Goal: Task Accomplishment & Management: Use online tool/utility

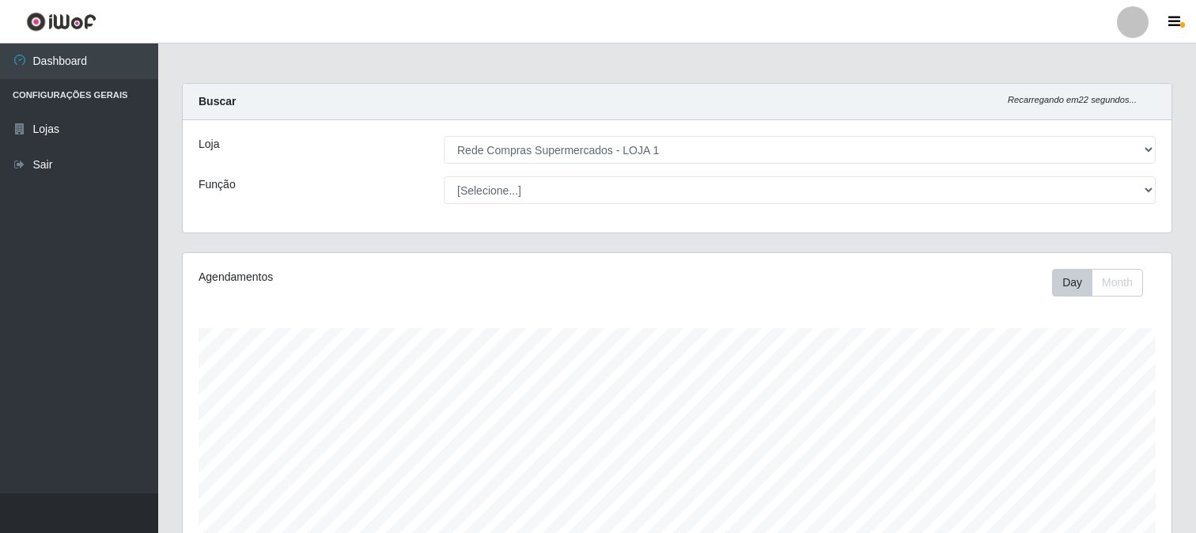
select select "158"
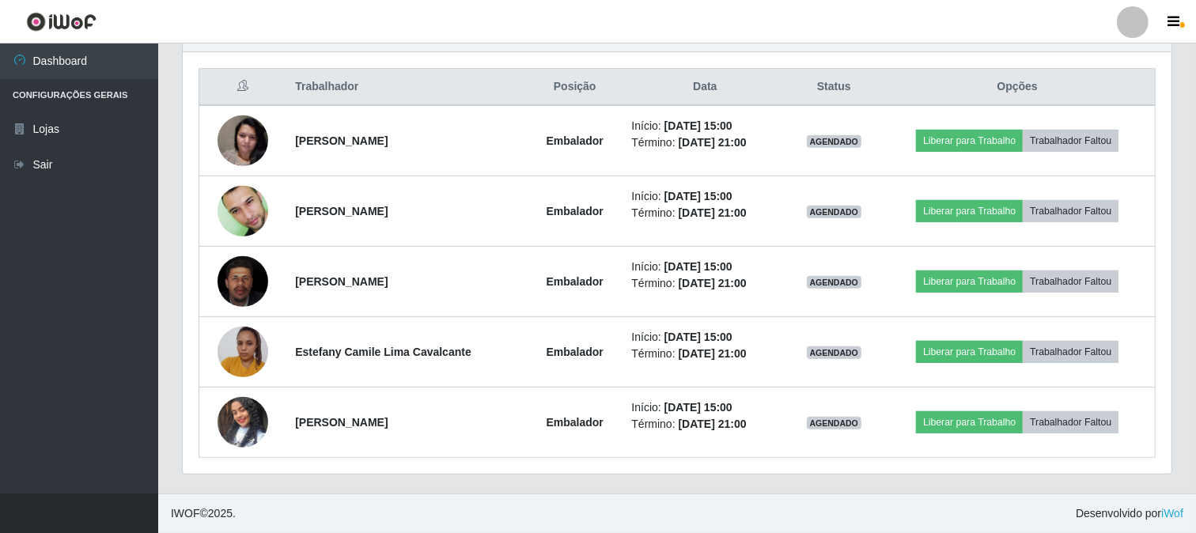
scroll to position [327, 988]
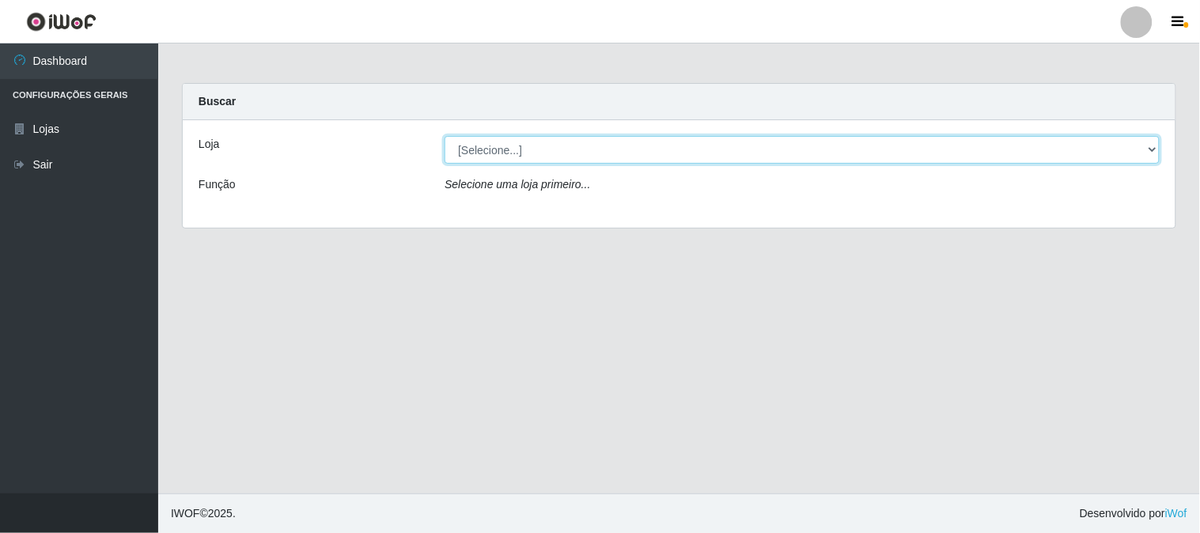
click at [1141, 146] on select "[Selecione...] Rede Compras Supermercados - LOJA 1" at bounding box center [801, 150] width 715 height 28
select select "158"
click at [444, 136] on select "[Selecione...] Rede Compras Supermercados - LOJA 1" at bounding box center [801, 150] width 715 height 28
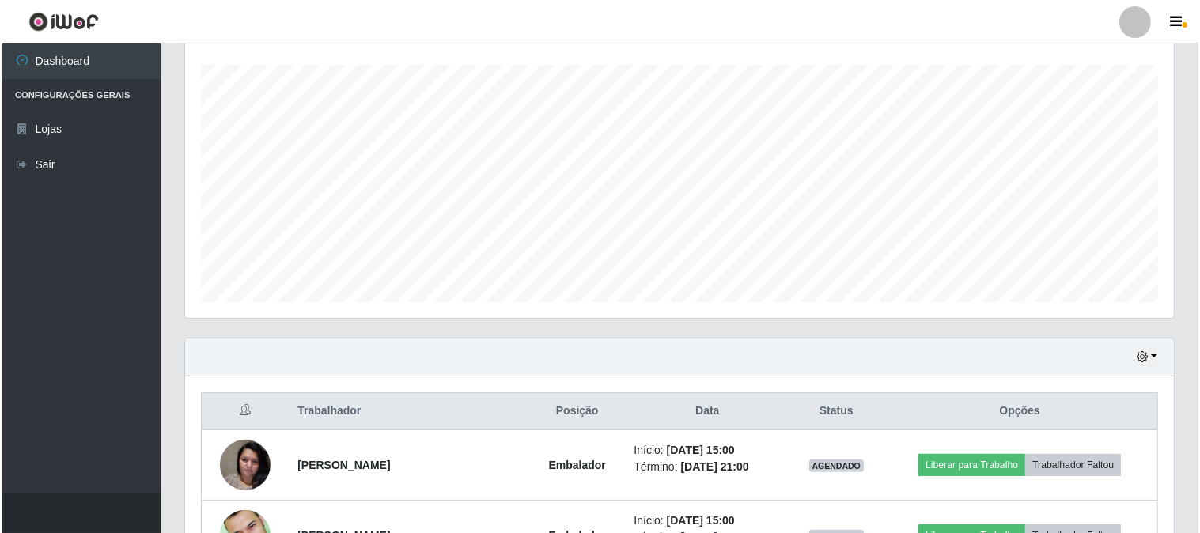
scroll to position [588, 0]
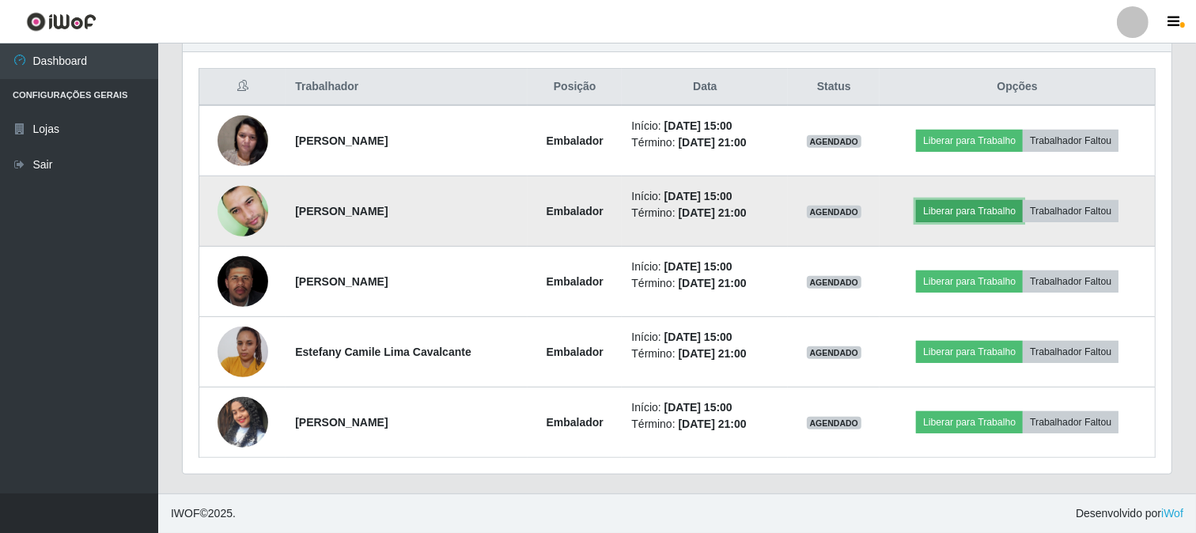
click at [950, 203] on button "Liberar para Trabalho" at bounding box center [969, 211] width 107 height 22
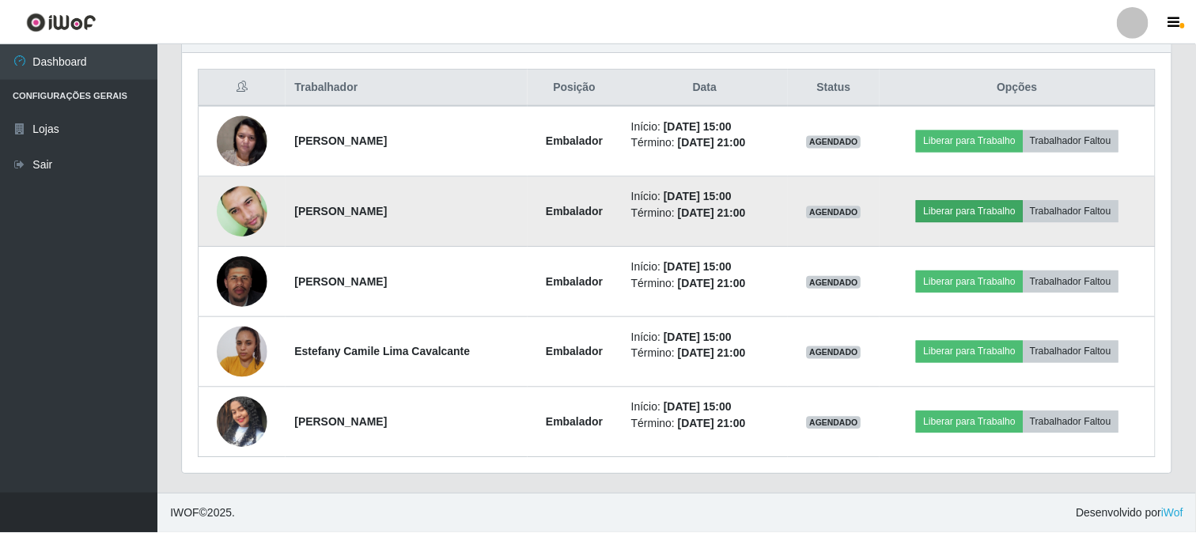
scroll to position [327, 978]
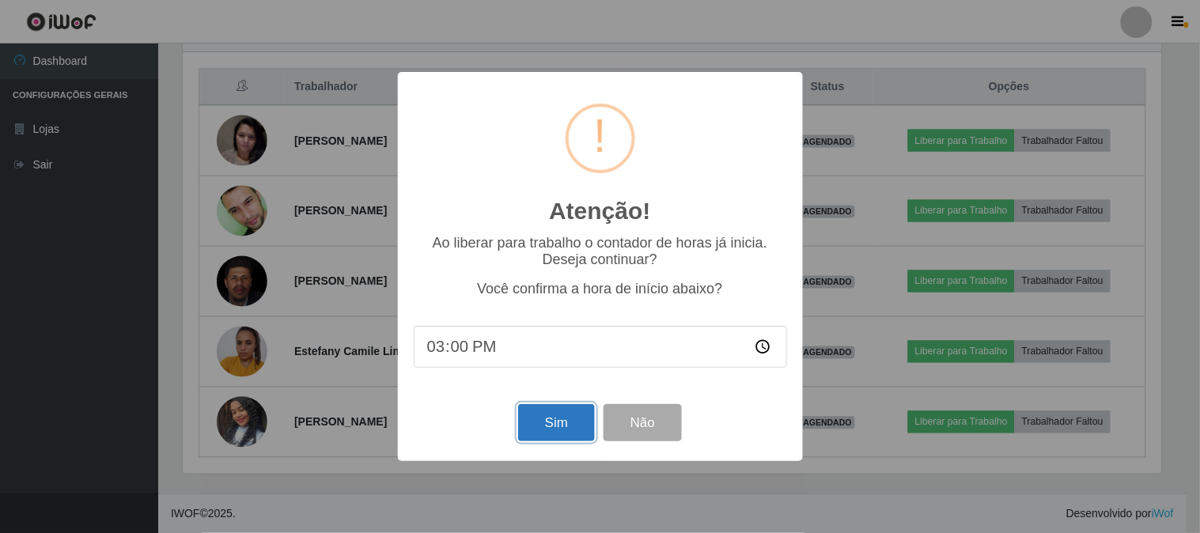
click at [542, 427] on button "Sim" at bounding box center [556, 422] width 77 height 37
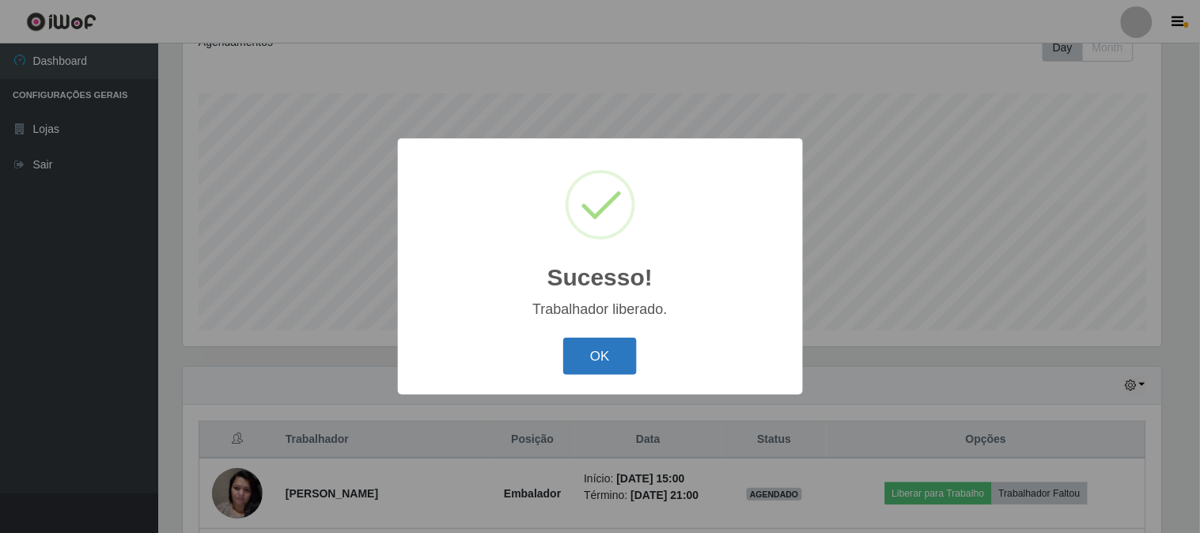
click at [595, 350] on button "OK" at bounding box center [600, 356] width 74 height 37
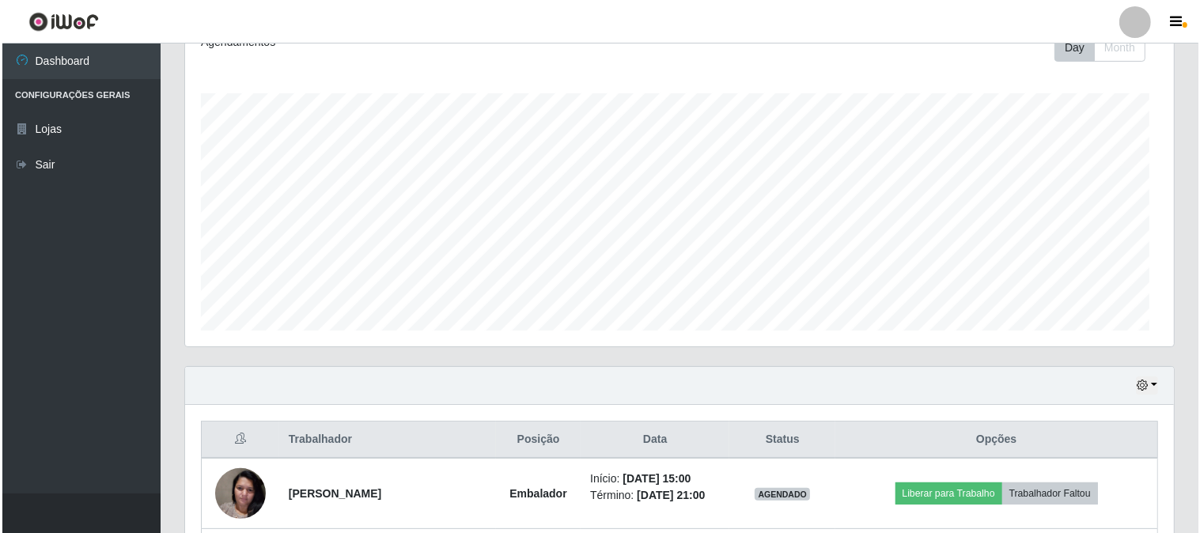
scroll to position [588, 0]
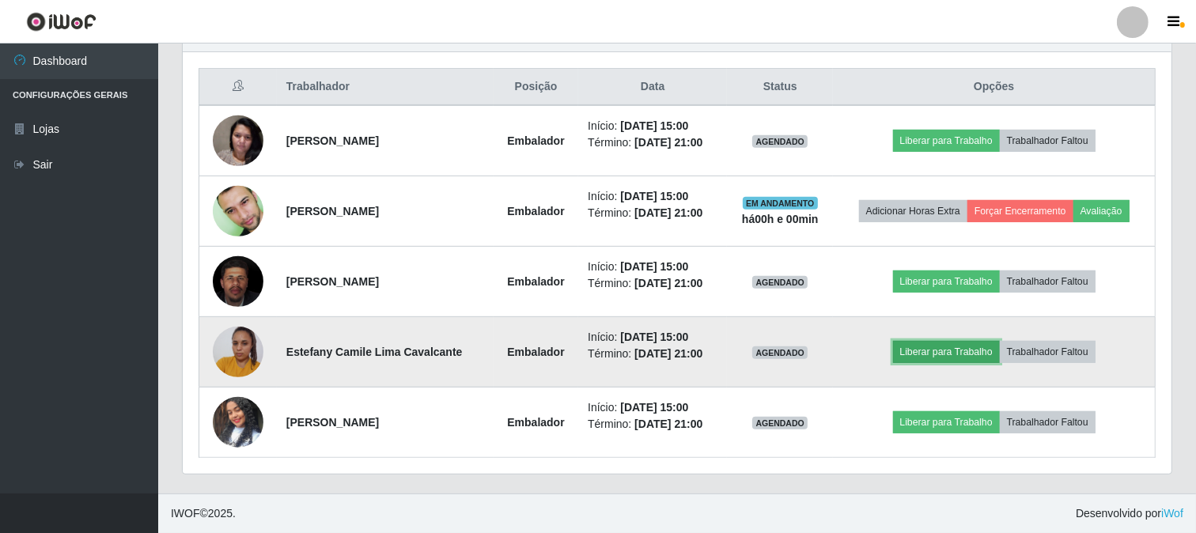
click at [926, 346] on button "Liberar para Trabalho" at bounding box center [946, 352] width 107 height 22
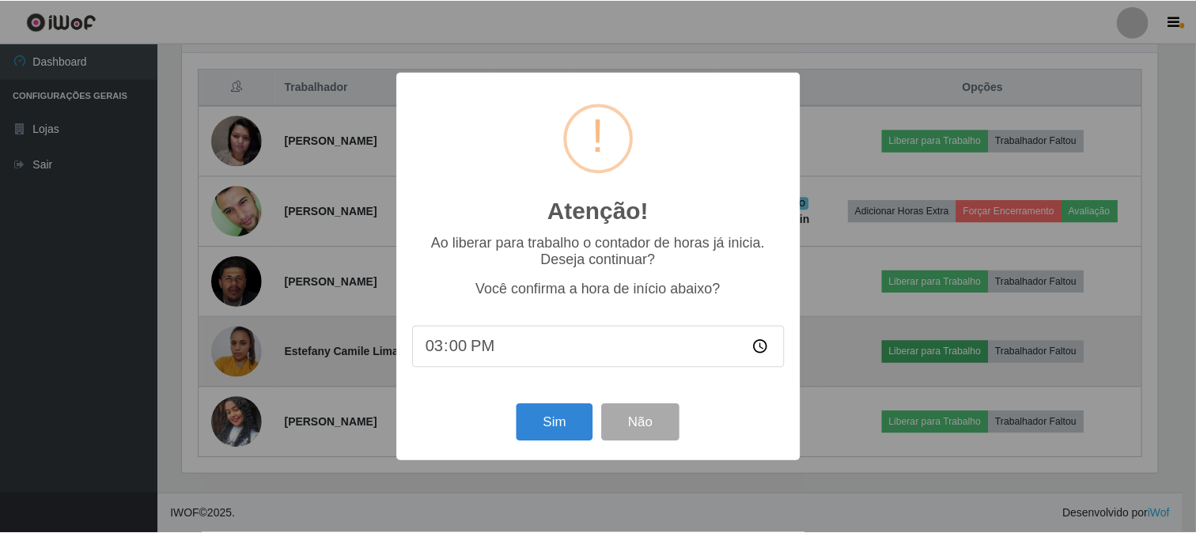
scroll to position [327, 978]
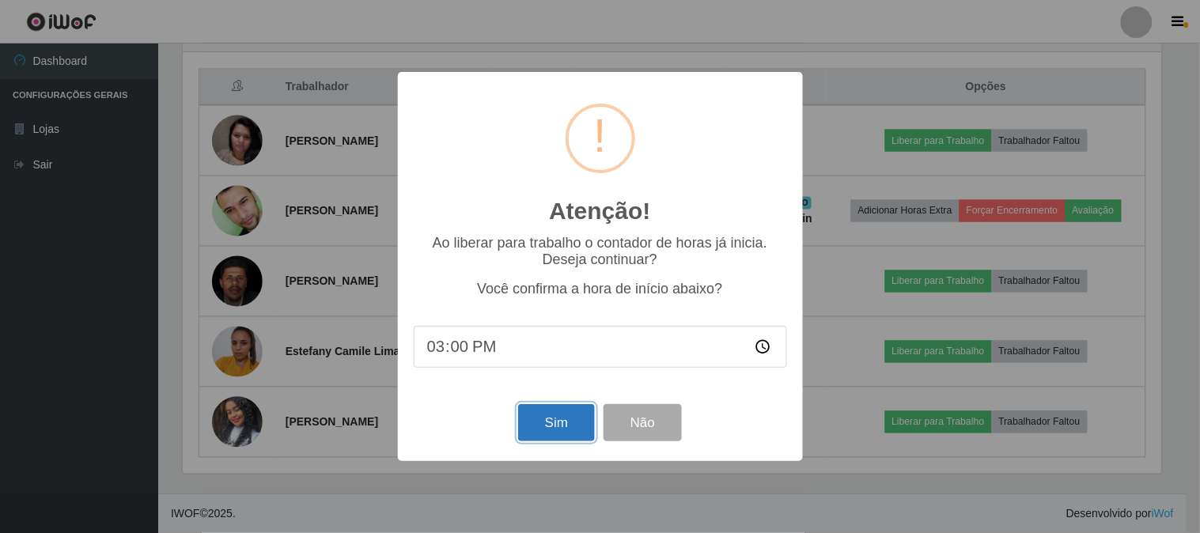
click at [550, 428] on button "Sim" at bounding box center [556, 422] width 77 height 37
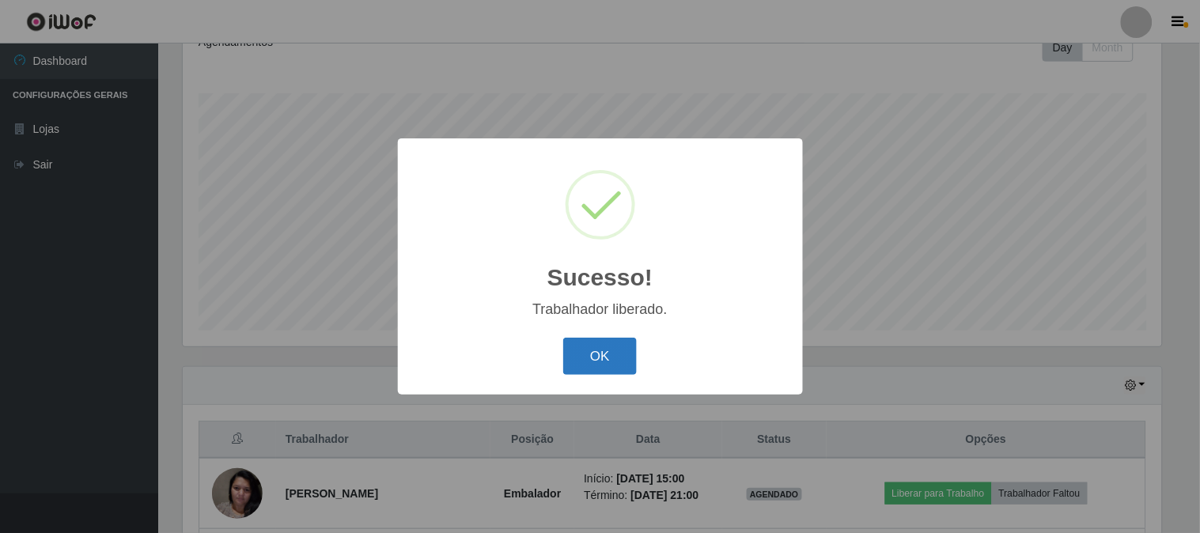
click at [614, 358] on button "OK" at bounding box center [600, 356] width 74 height 37
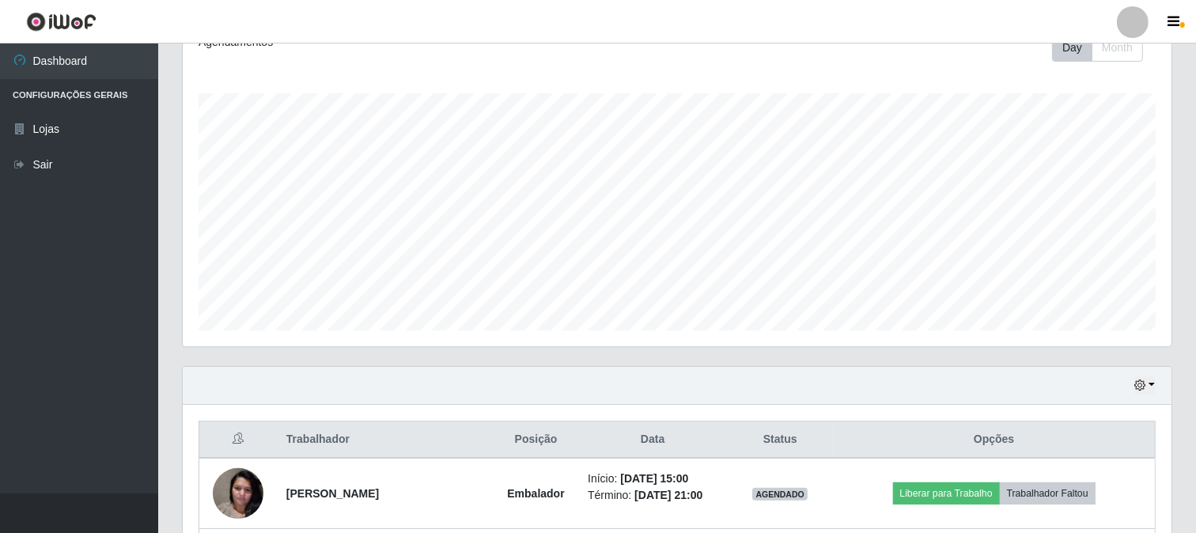
scroll to position [499, 0]
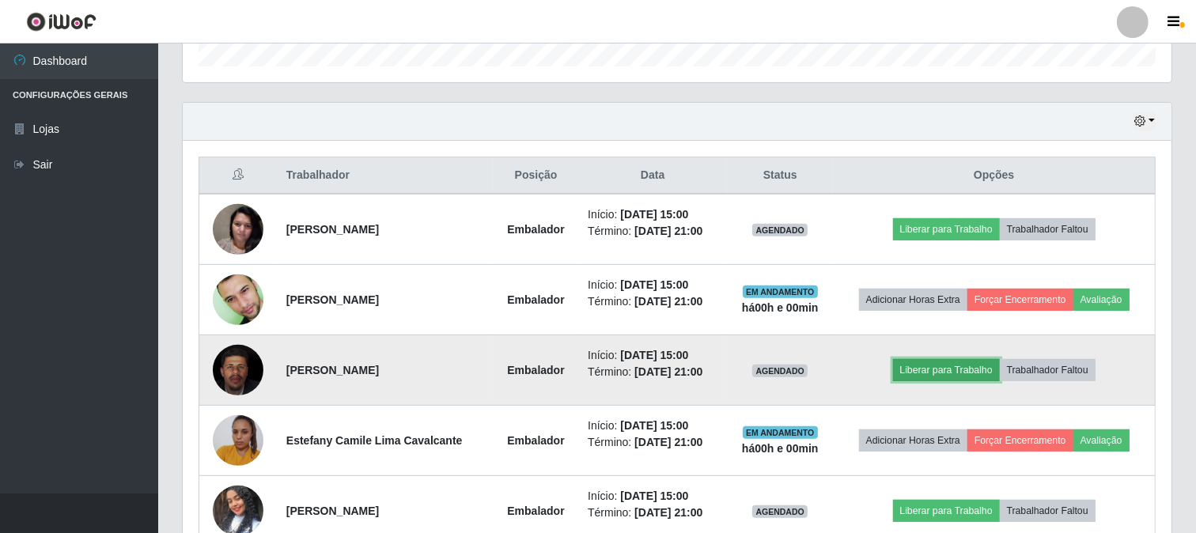
click at [953, 369] on button "Liberar para Trabalho" at bounding box center [946, 370] width 107 height 22
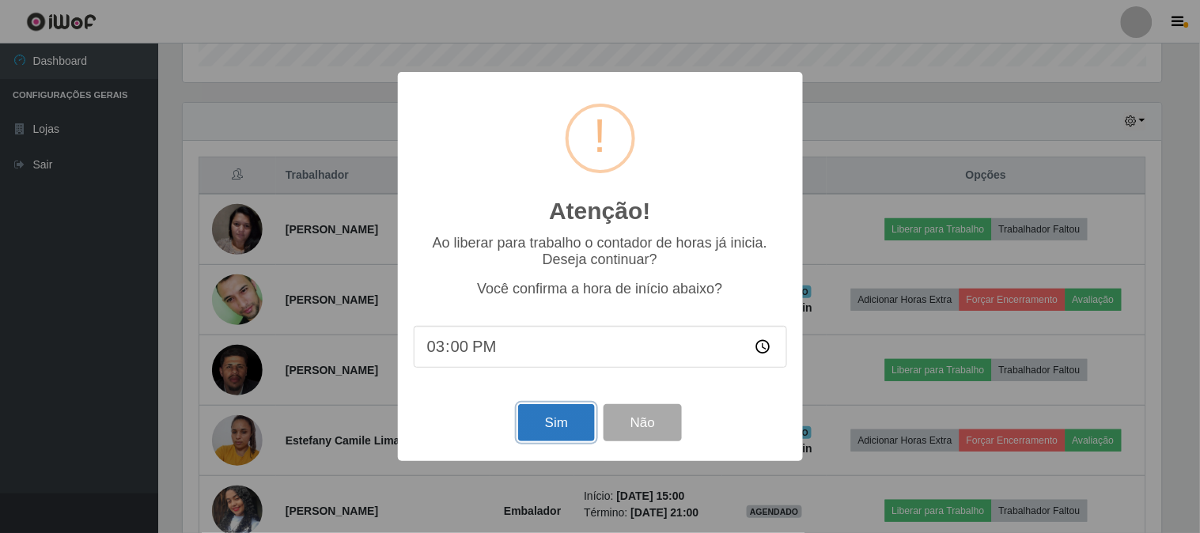
click at [555, 421] on button "Sim" at bounding box center [556, 422] width 77 height 37
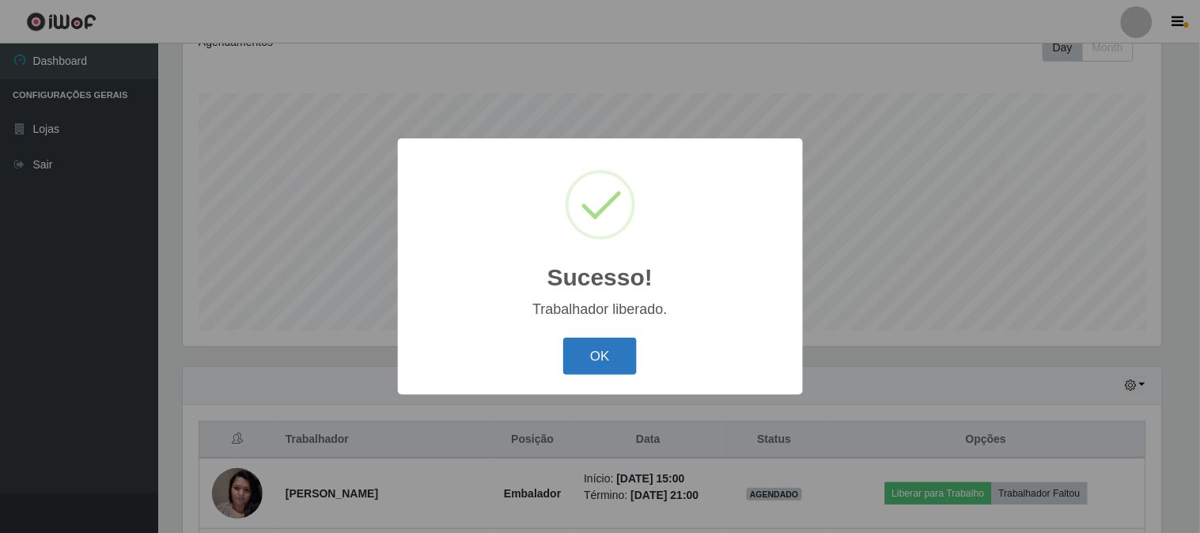
click at [591, 365] on button "OK" at bounding box center [600, 356] width 74 height 37
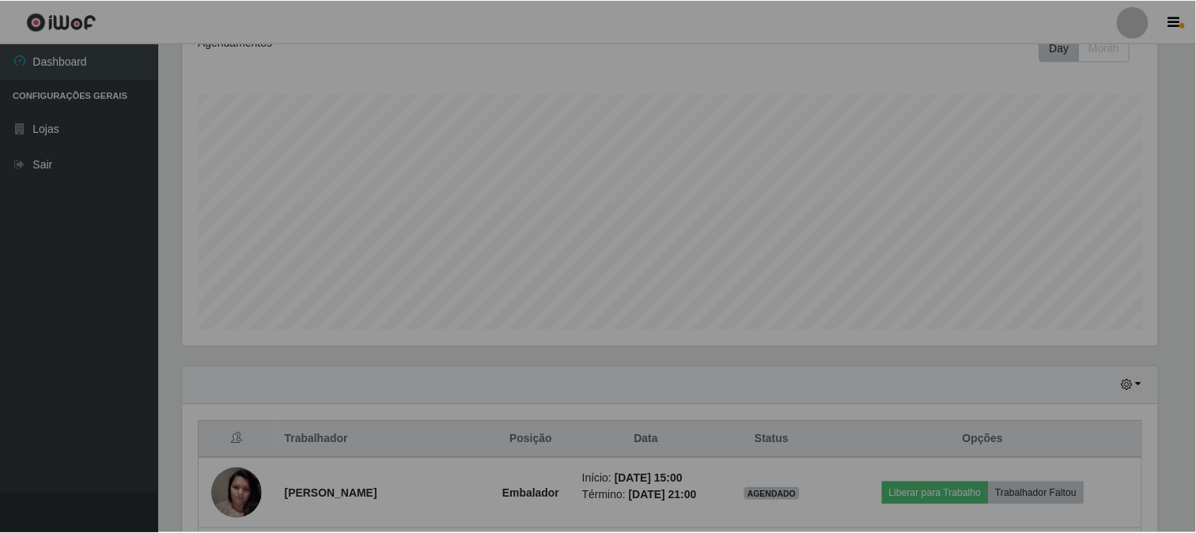
scroll to position [0, 0]
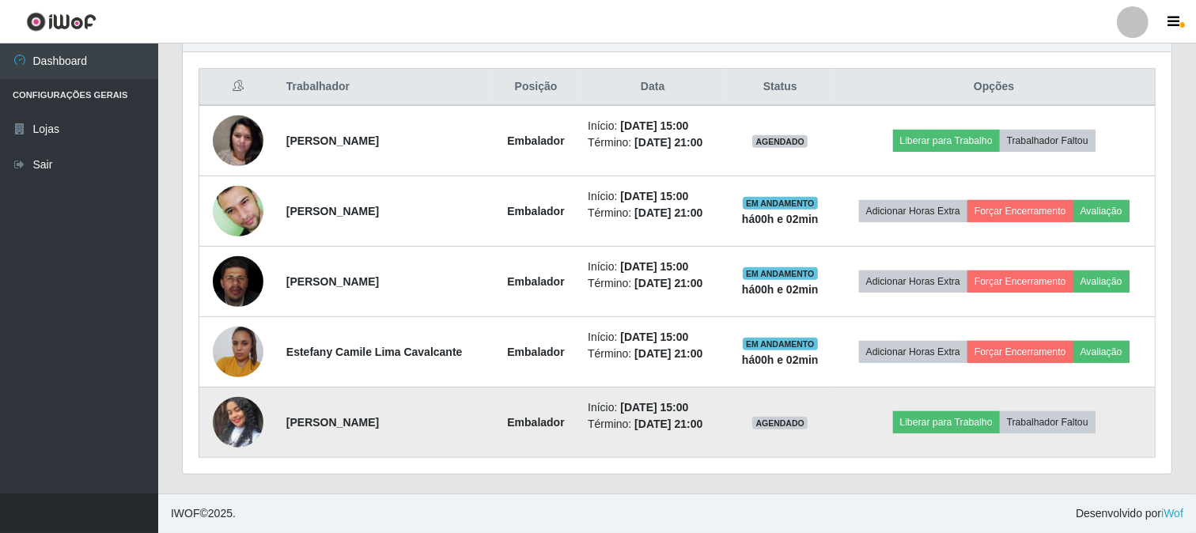
click at [1115, 425] on td "Liberar para Trabalho Trabalhador Faltou" at bounding box center [994, 422] width 322 height 70
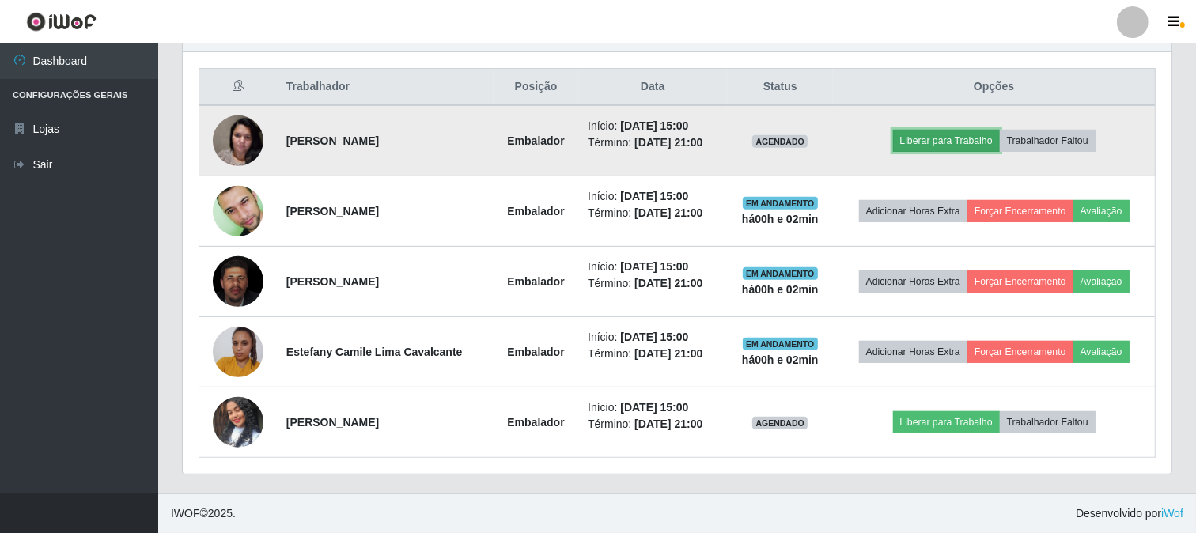
click at [931, 135] on button "Liberar para Trabalho" at bounding box center [946, 141] width 107 height 22
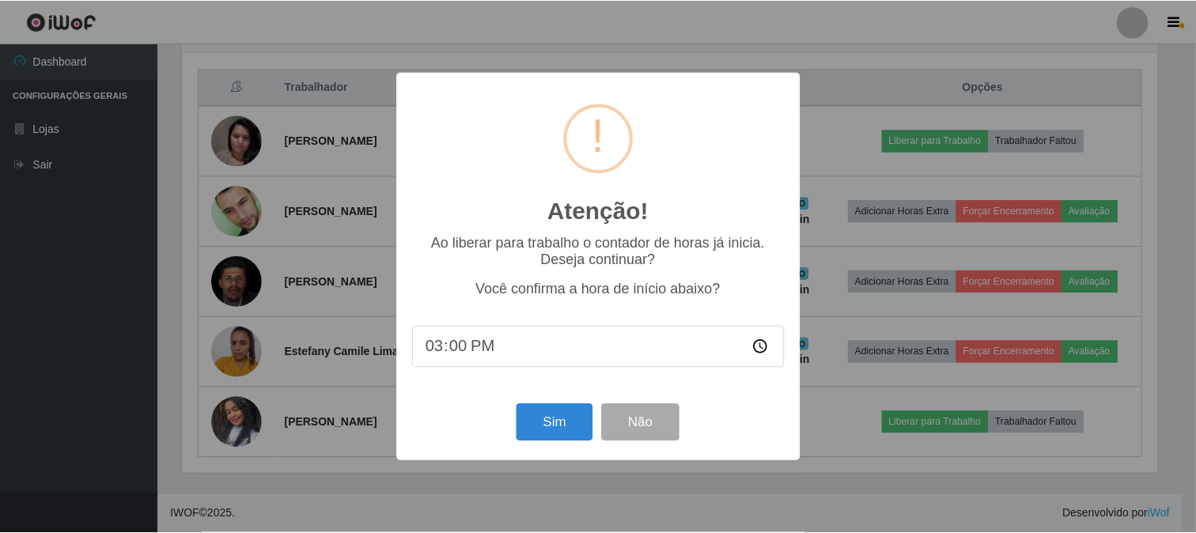
scroll to position [327, 978]
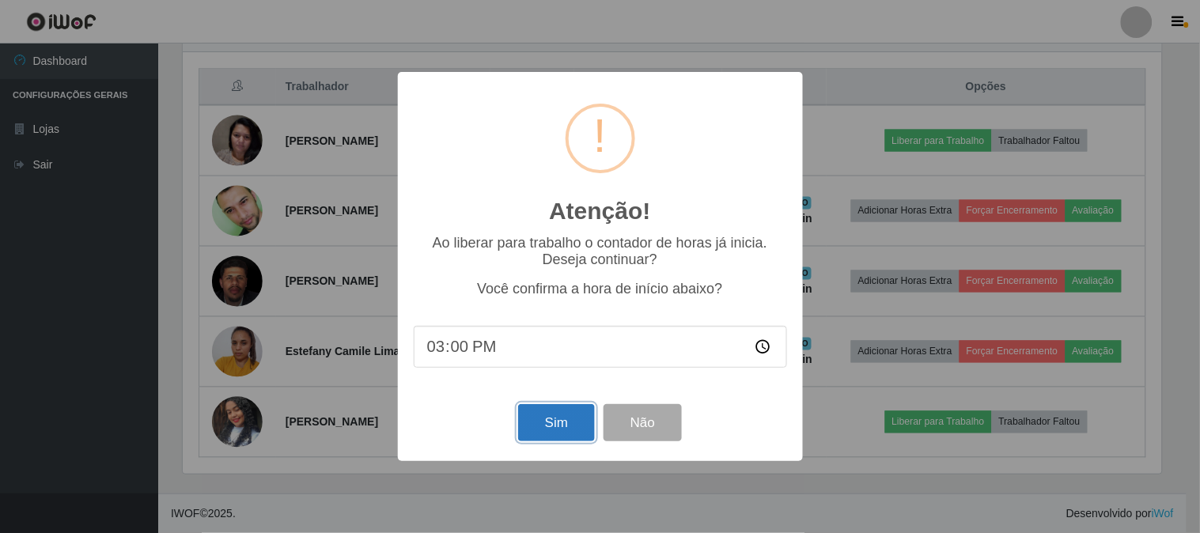
click at [540, 419] on button "Sim" at bounding box center [556, 422] width 77 height 37
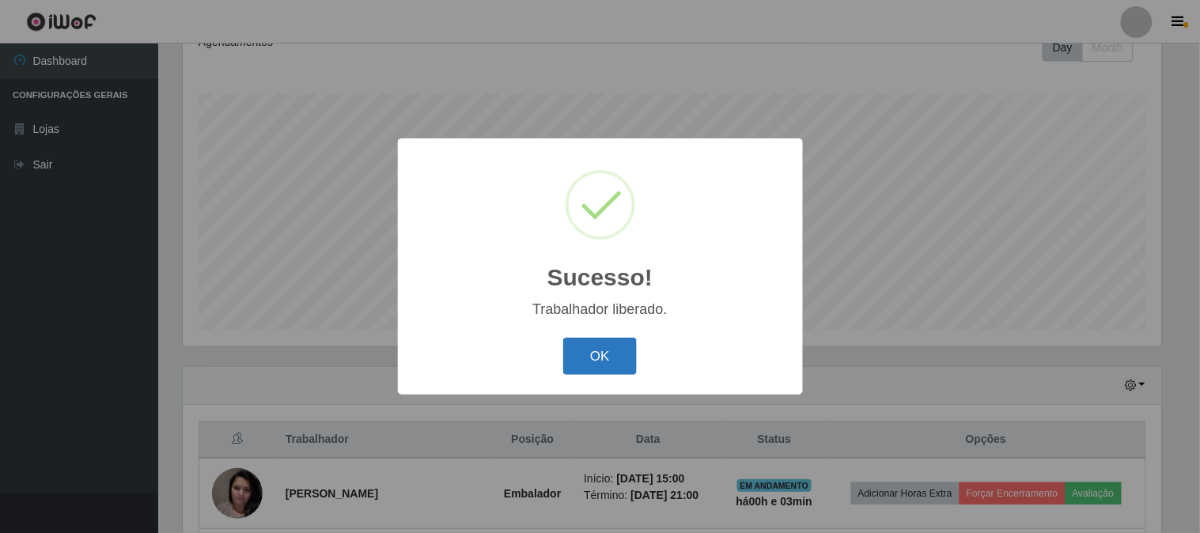
click at [586, 364] on button "OK" at bounding box center [600, 356] width 74 height 37
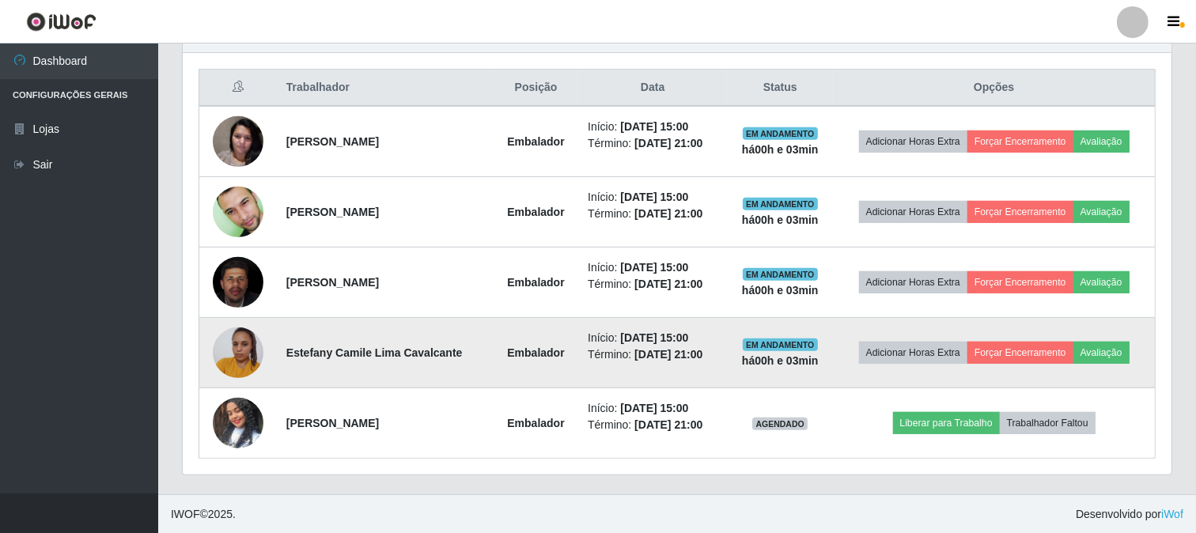
scroll to position [588, 0]
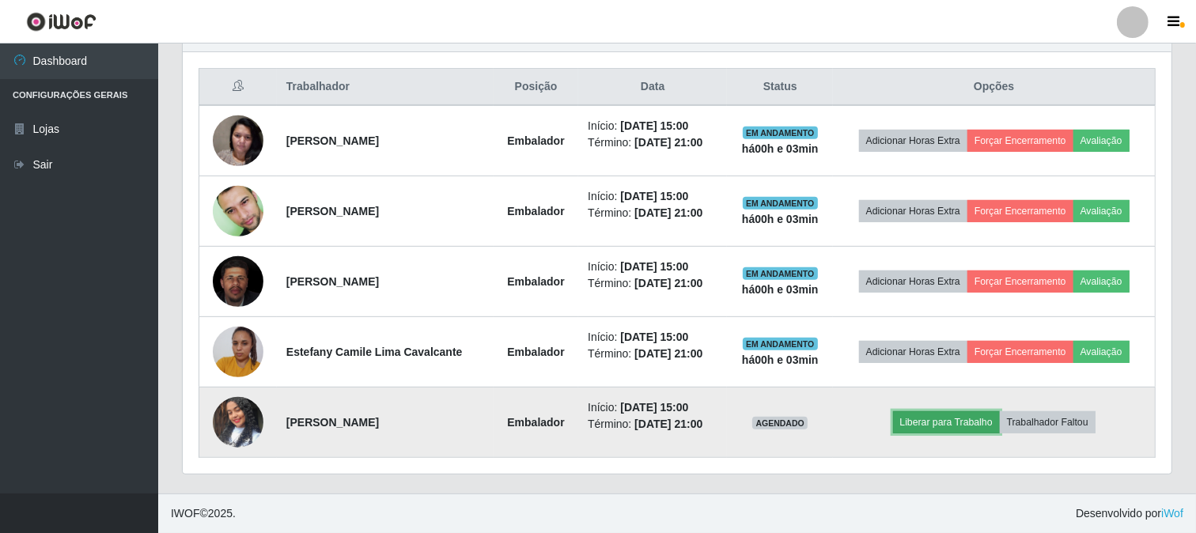
click at [962, 421] on button "Liberar para Trabalho" at bounding box center [946, 422] width 107 height 22
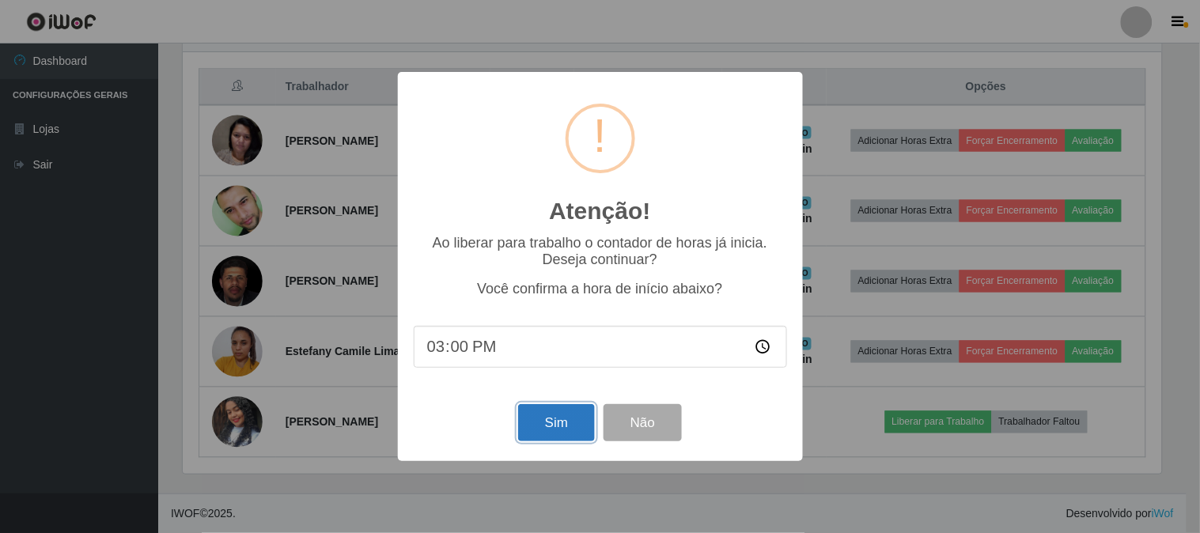
click at [527, 415] on button "Sim" at bounding box center [556, 422] width 77 height 37
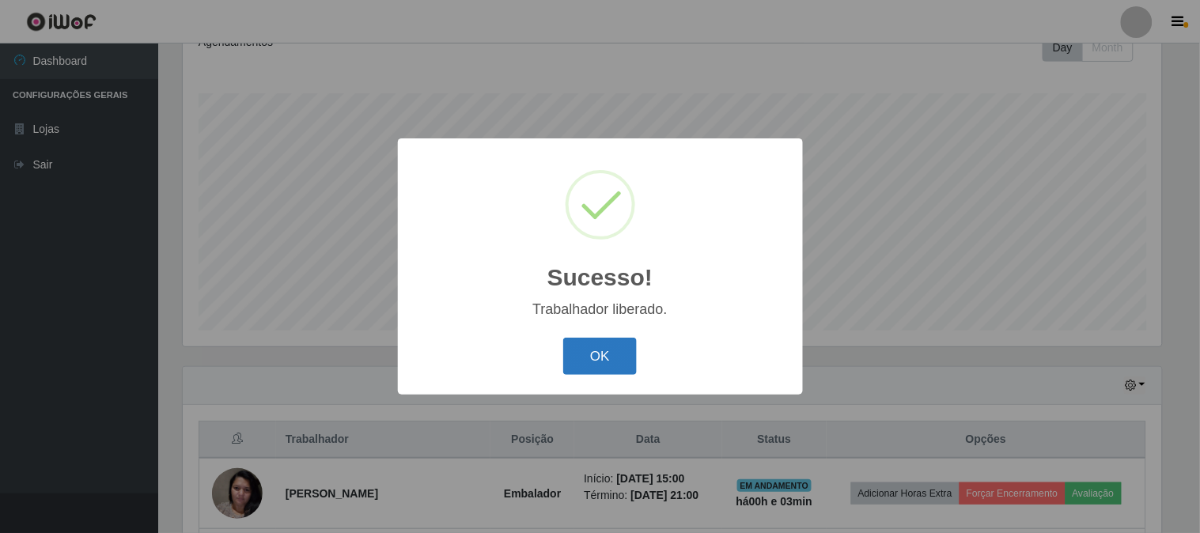
click at [595, 342] on button "OK" at bounding box center [600, 356] width 74 height 37
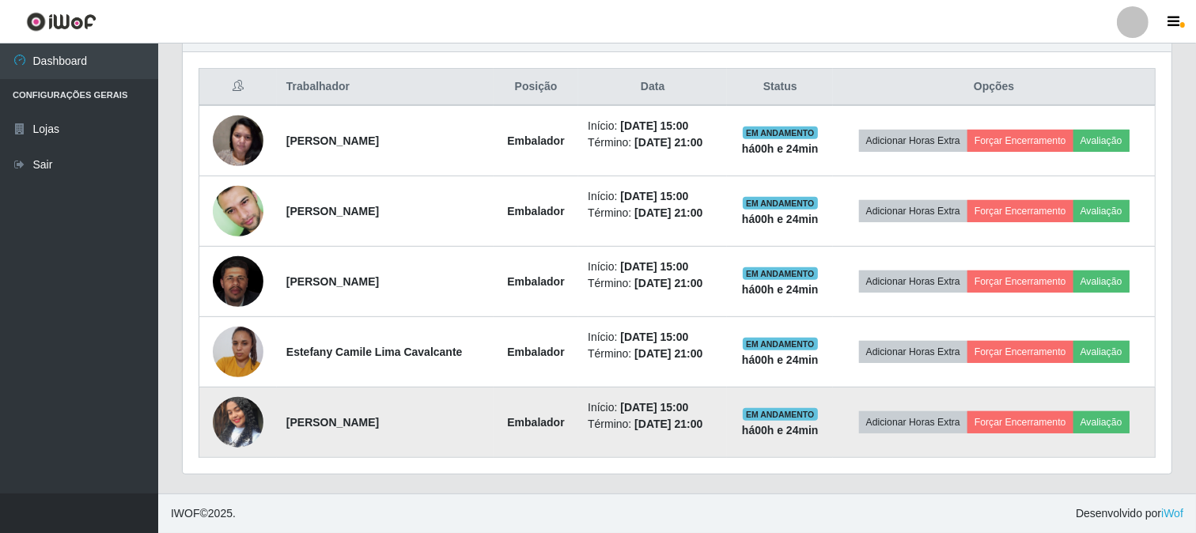
scroll to position [500, 0]
